Goal: Task Accomplishment & Management: Manage account settings

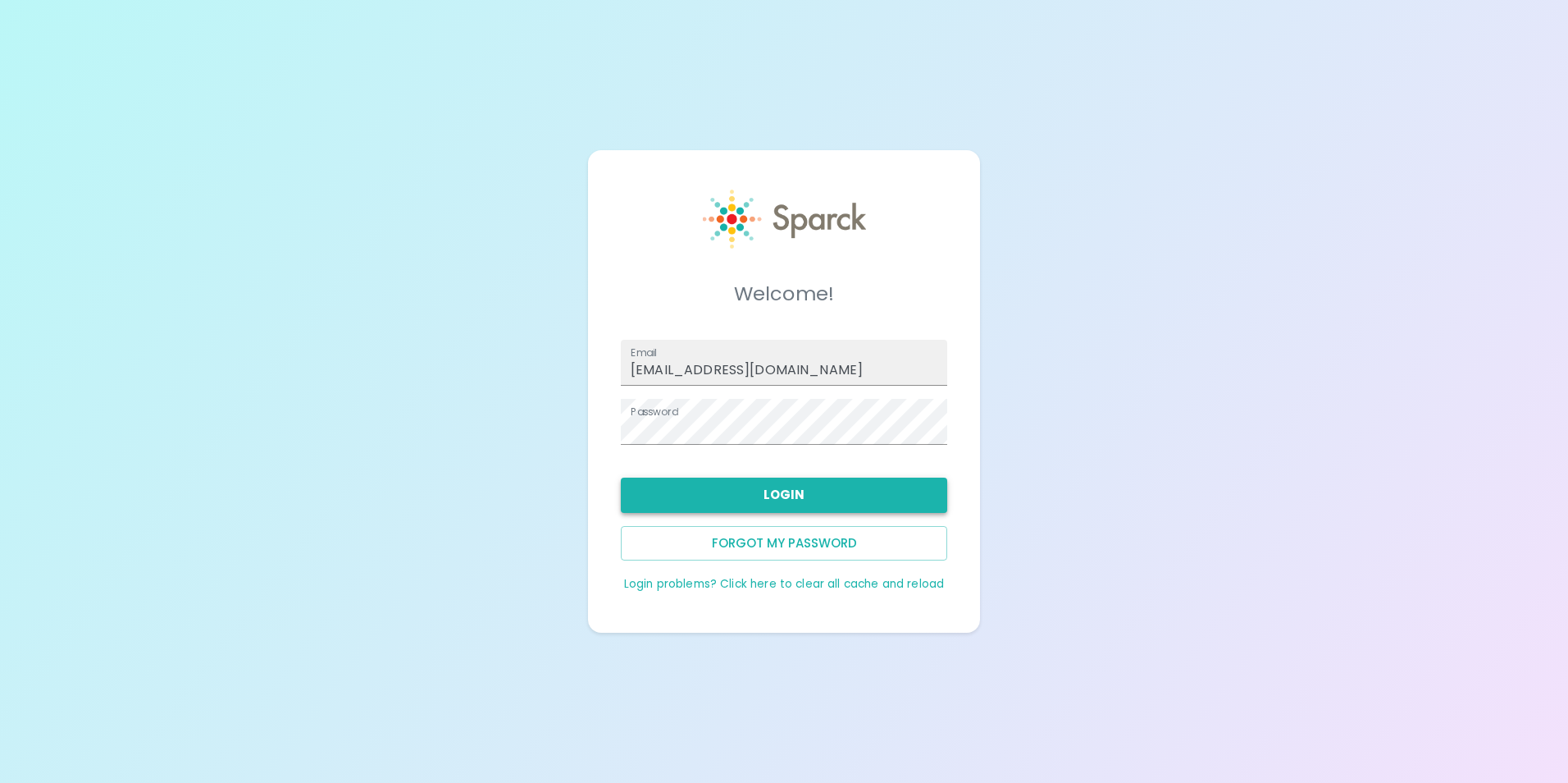
click at [878, 494] on button "Login" at bounding box center [784, 494] width 326 height 34
click at [866, 492] on button "Login" at bounding box center [784, 494] width 326 height 34
type input "[EMAIL_ADDRESS][DOMAIN_NAME]"
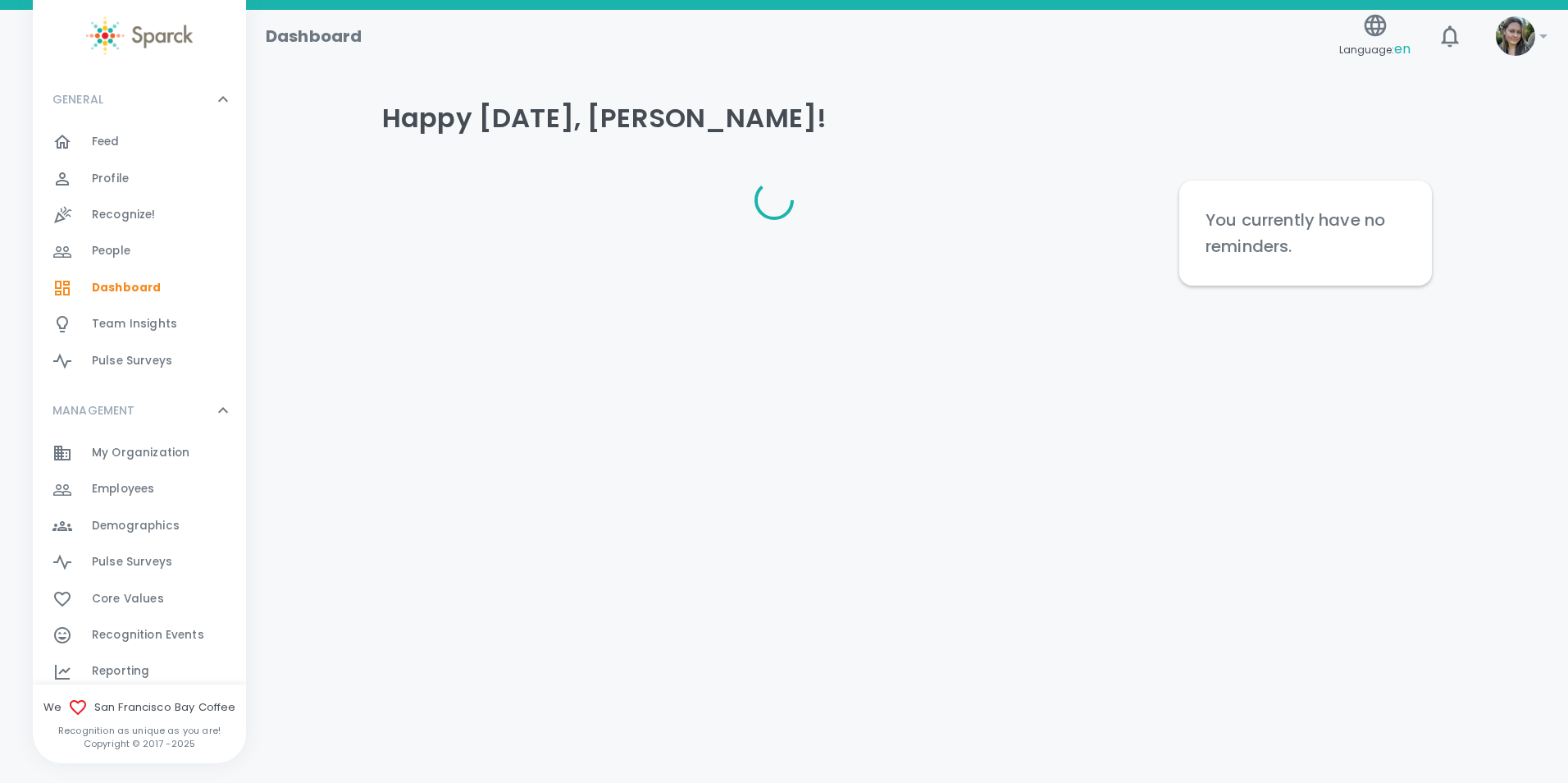
click at [866, 370] on html "Skip Navigation Dashboard Language: en ! GENERAL 0 Feed 0 Profile 0 Recognize! …" at bounding box center [784, 185] width 1568 height 370
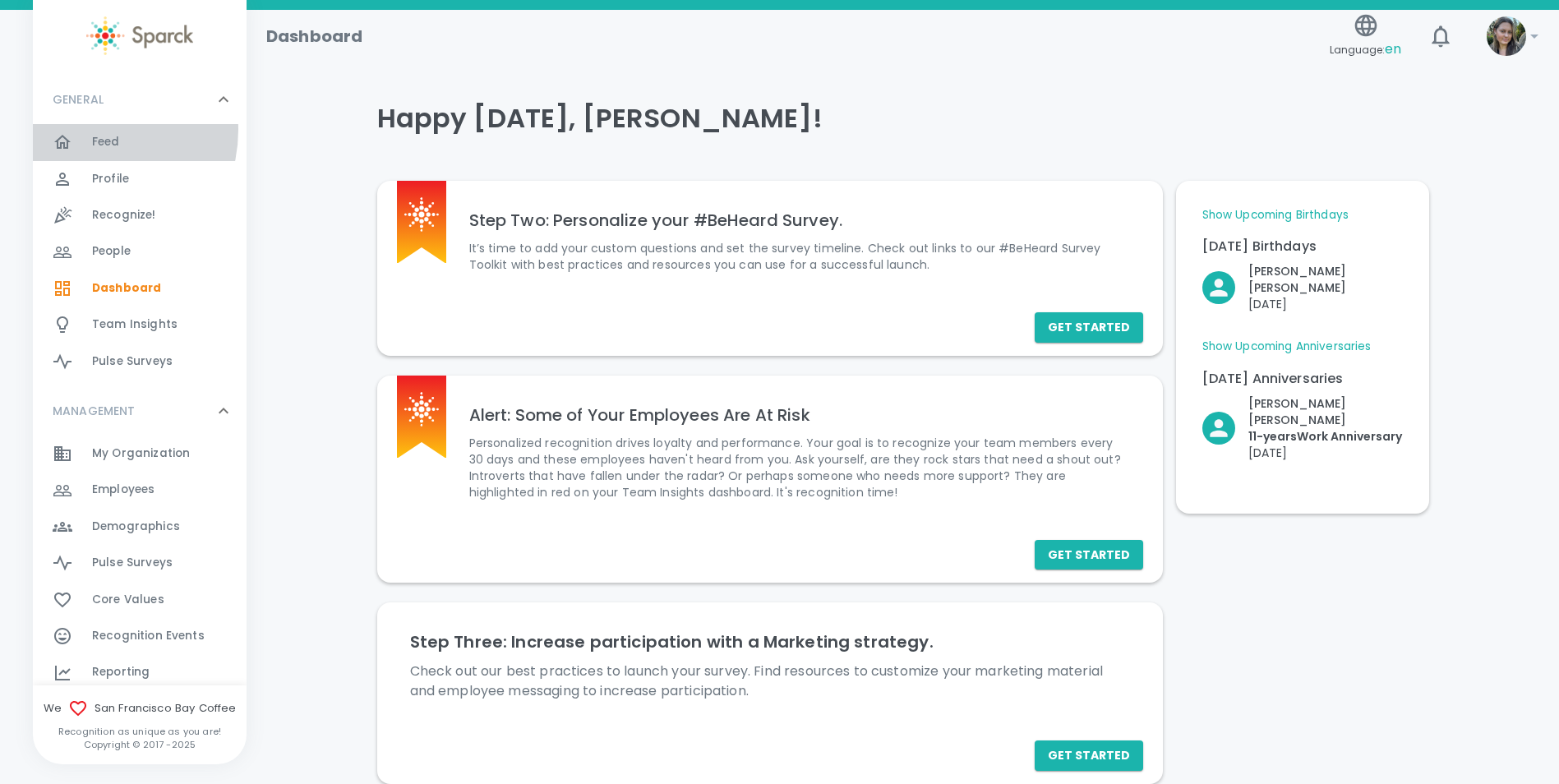
click at [86, 129] on div "Feed 0" at bounding box center [139, 142] width 213 height 36
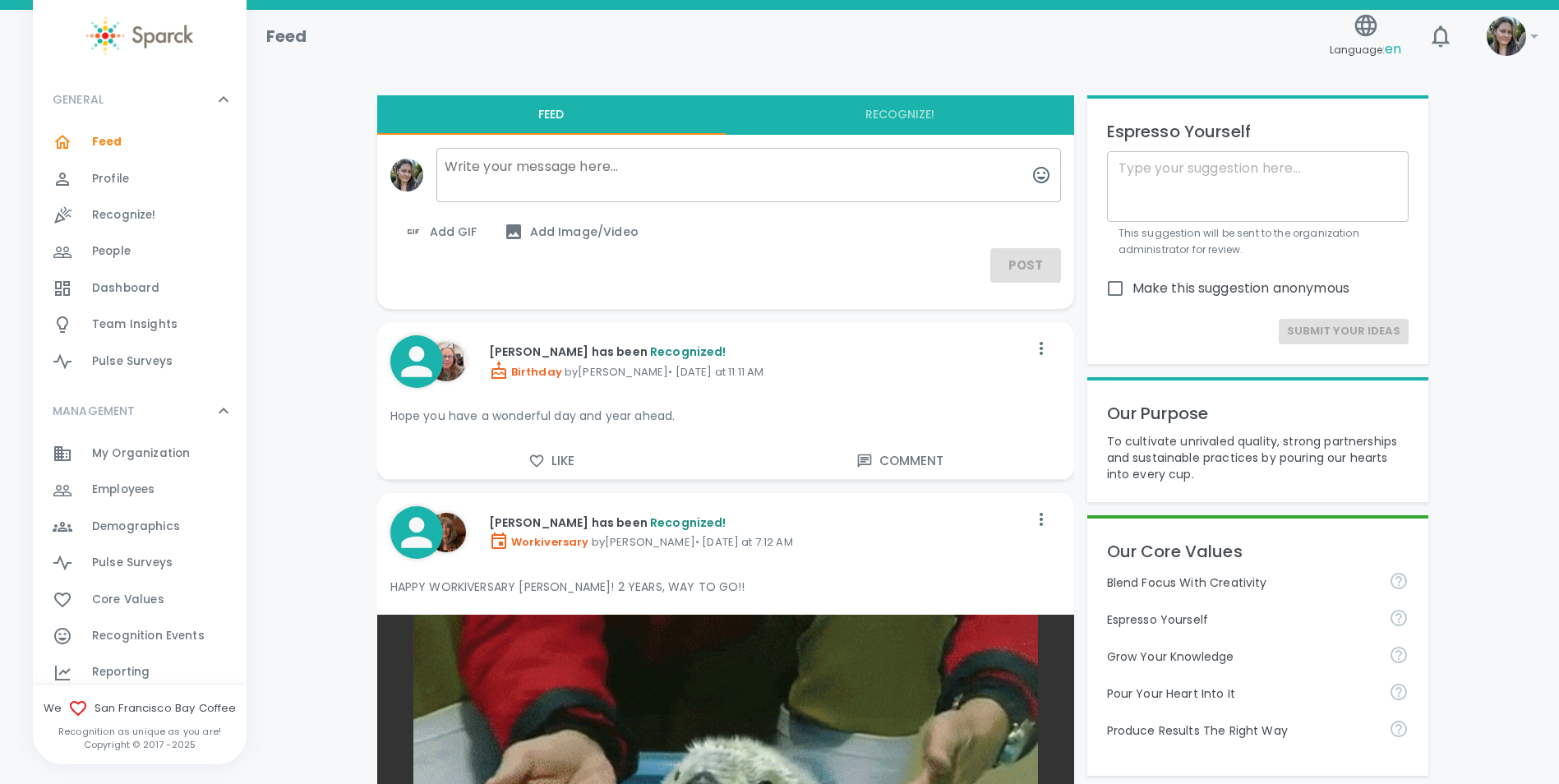
click at [560, 462] on button "Like" at bounding box center [551, 461] width 348 height 34
